Goal: Task Accomplishment & Management: Use online tool/utility

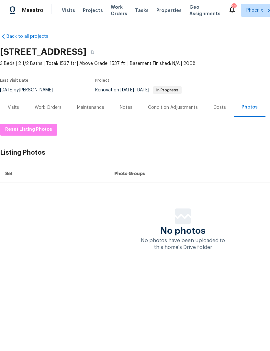
scroll to position [0, 96]
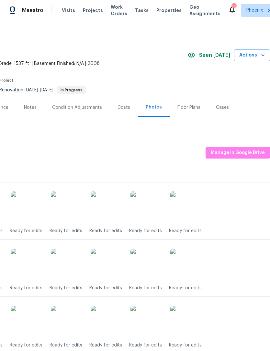
scroll to position [0, 96]
click at [248, 157] on span "Manage in Google Drive" at bounding box center [237, 153] width 54 height 8
click at [258, 59] on span "Actions" at bounding box center [252, 55] width 26 height 8
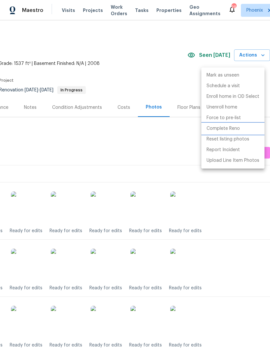
click at [231, 128] on p "Complete Reno" at bounding box center [222, 128] width 33 height 7
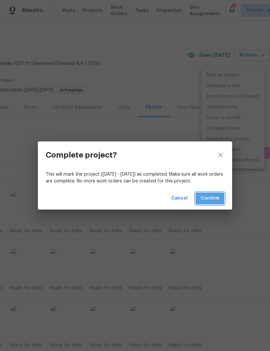
click at [209, 197] on span "Confirm" at bounding box center [209, 199] width 18 height 8
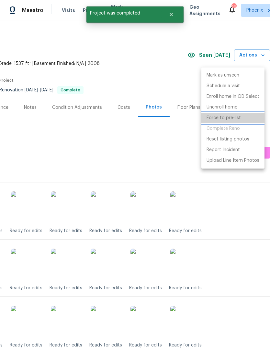
click at [228, 117] on p "Force to pre-list" at bounding box center [223, 118] width 34 height 7
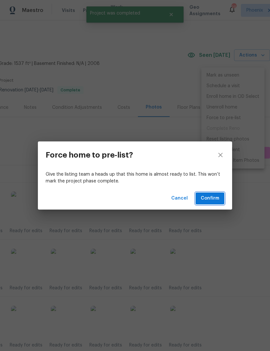
click at [210, 199] on span "Confirm" at bounding box center [209, 199] width 18 height 8
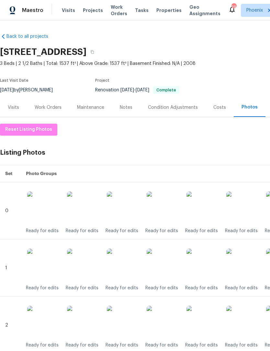
click at [58, 111] on div "Work Orders" at bounding box center [48, 107] width 27 height 6
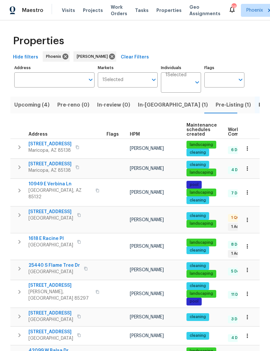
click at [35, 108] on span "Upcoming (4)" at bounding box center [31, 105] width 35 height 9
